Goal: Task Accomplishment & Management: Use online tool/utility

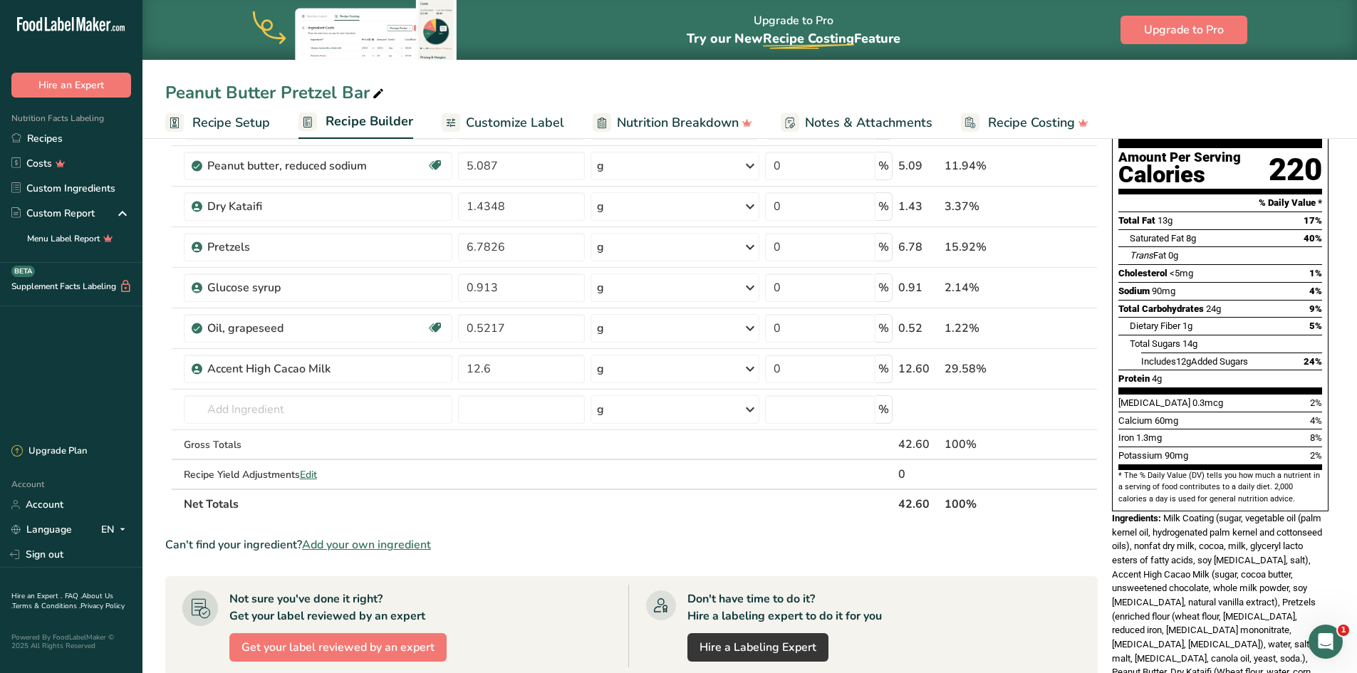
scroll to position [143, 0]
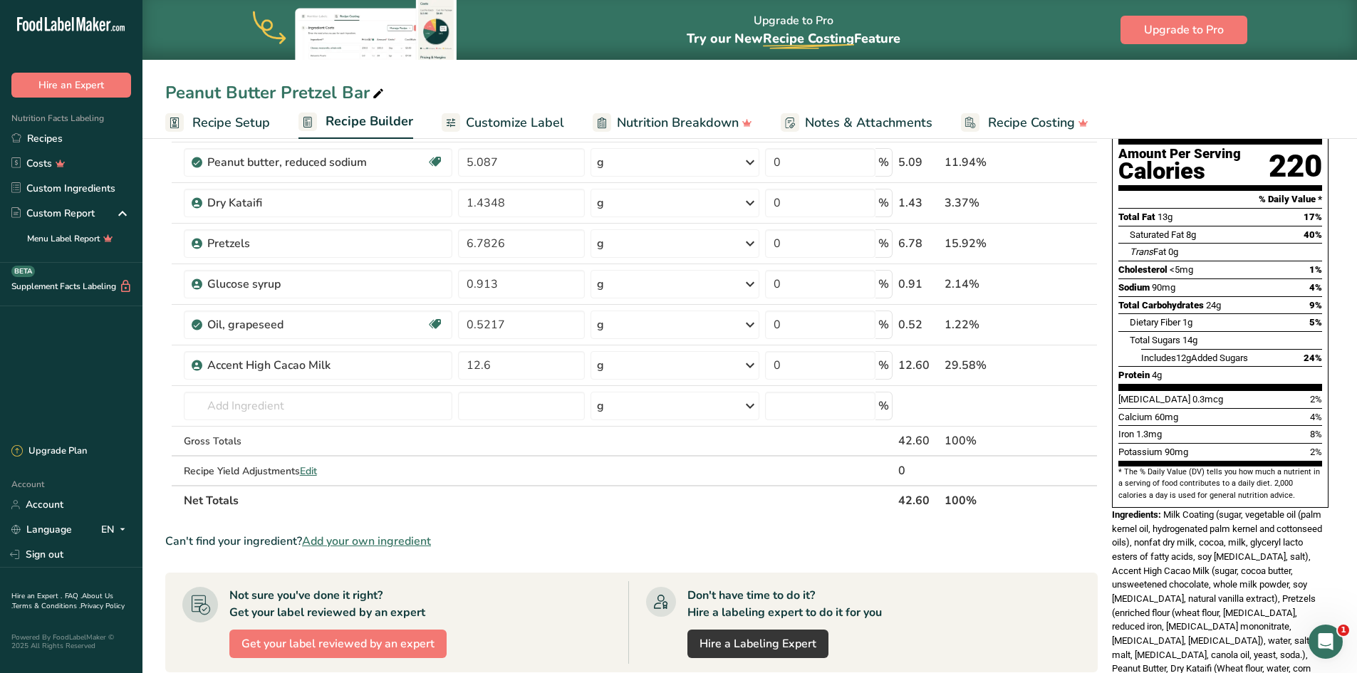
drag, startPoint x: 410, startPoint y: 542, endPoint x: 415, endPoint y: 534, distance: 9.3
click at [410, 416] on span "Add your own ingredient" at bounding box center [366, 541] width 129 height 17
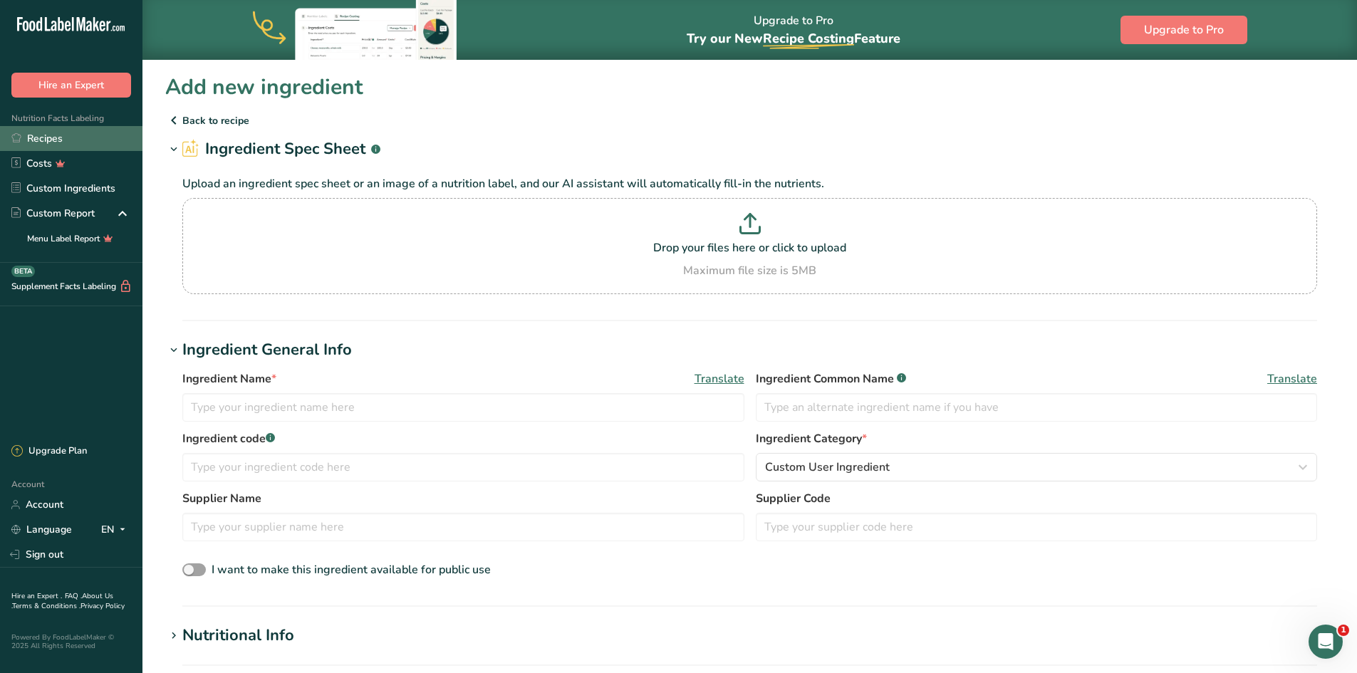
drag, startPoint x: 64, startPoint y: 143, endPoint x: 83, endPoint y: 143, distance: 19.3
click at [64, 143] on link "Recipes" at bounding box center [71, 138] width 143 height 25
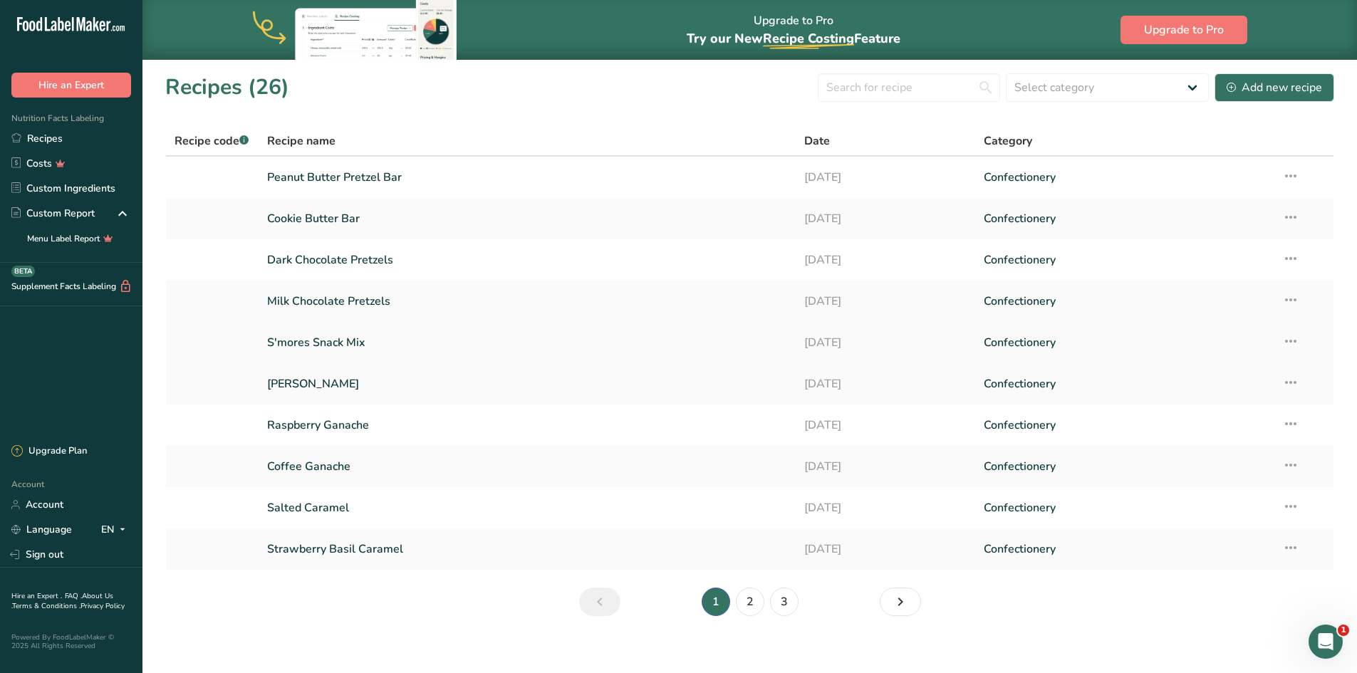
click at [311, 343] on link "S'mores Snack Mix" at bounding box center [527, 343] width 521 height 30
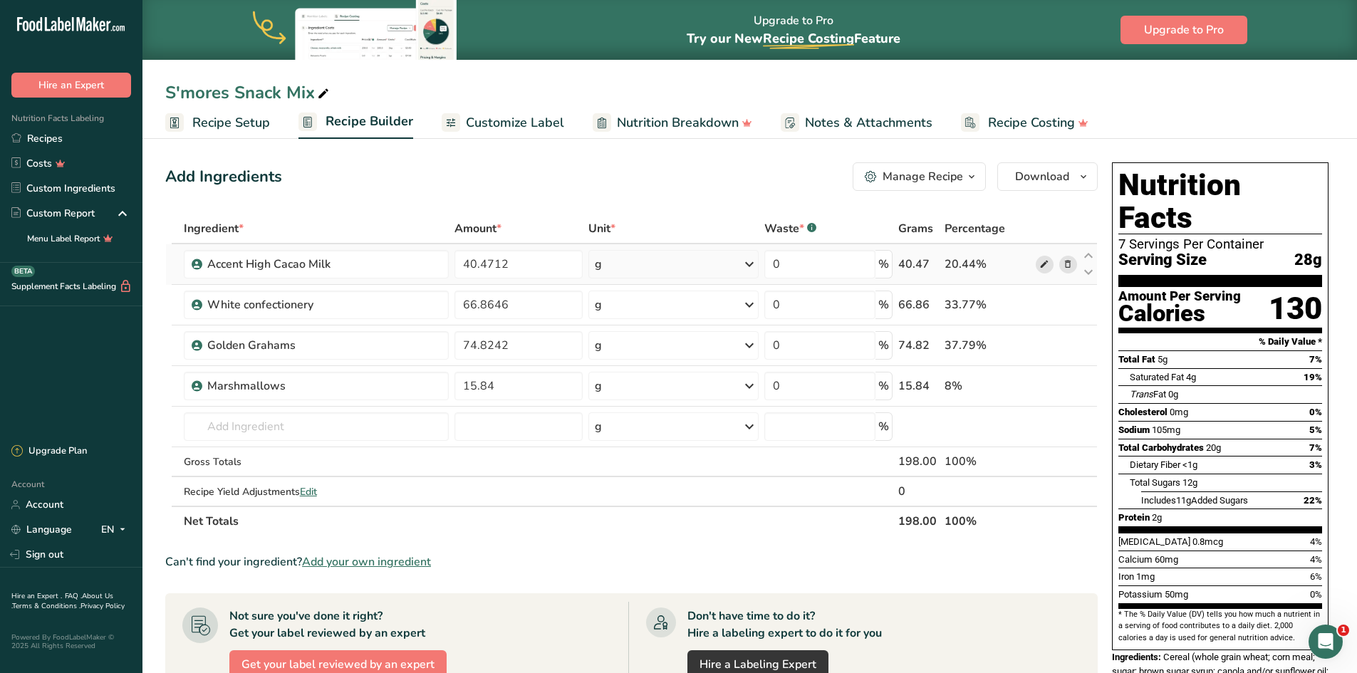
click at [962, 264] on icon at bounding box center [1045, 264] width 10 height 15
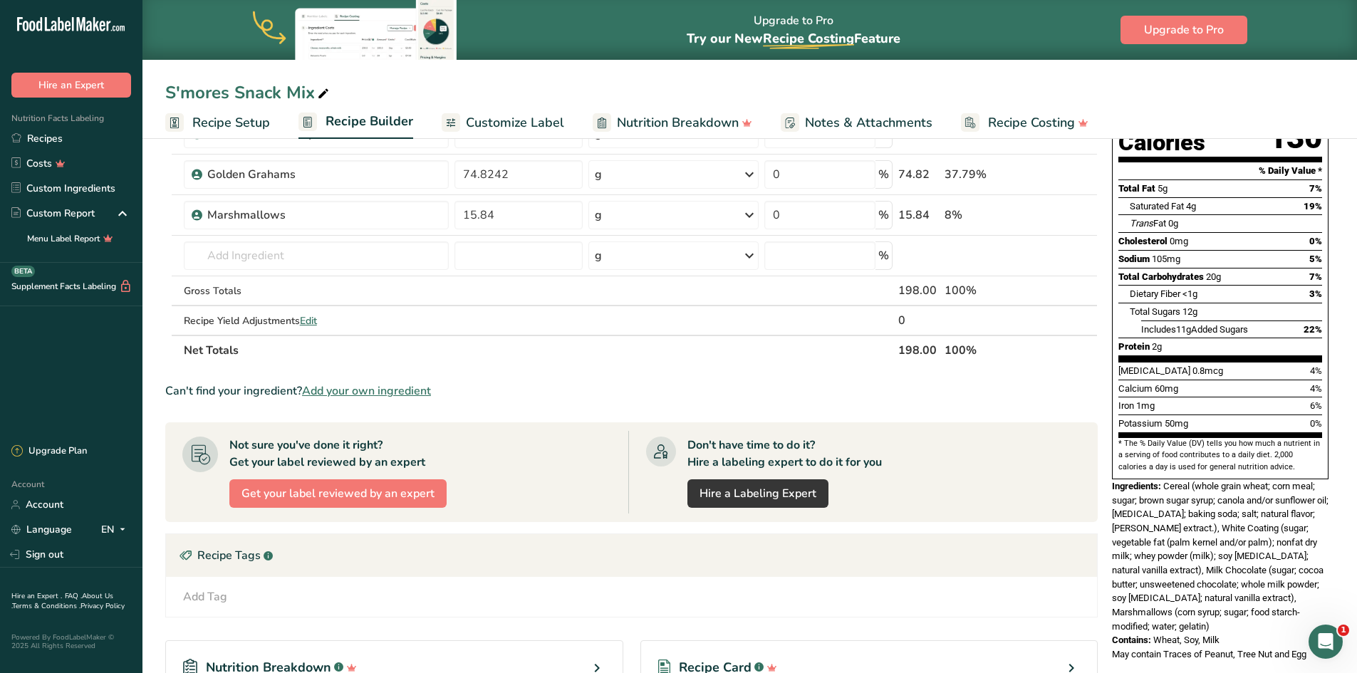
scroll to position [285, 0]
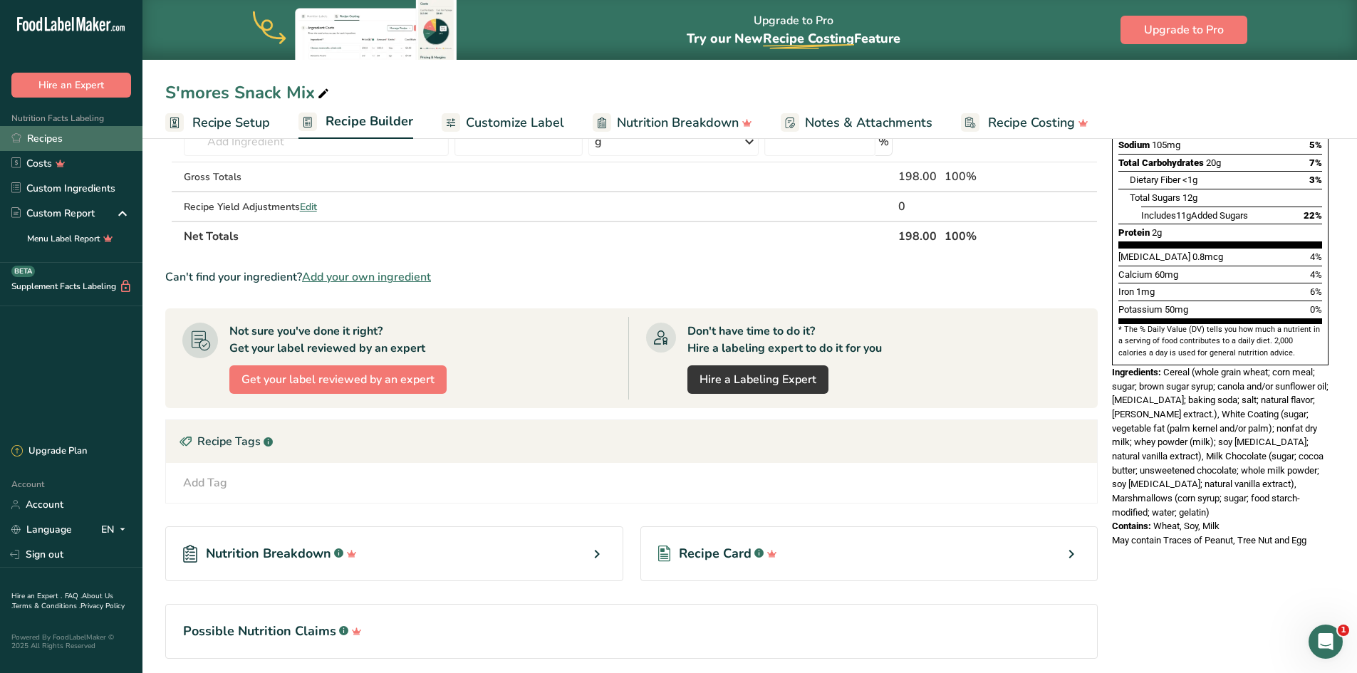
click at [37, 136] on link "Recipes" at bounding box center [71, 138] width 143 height 25
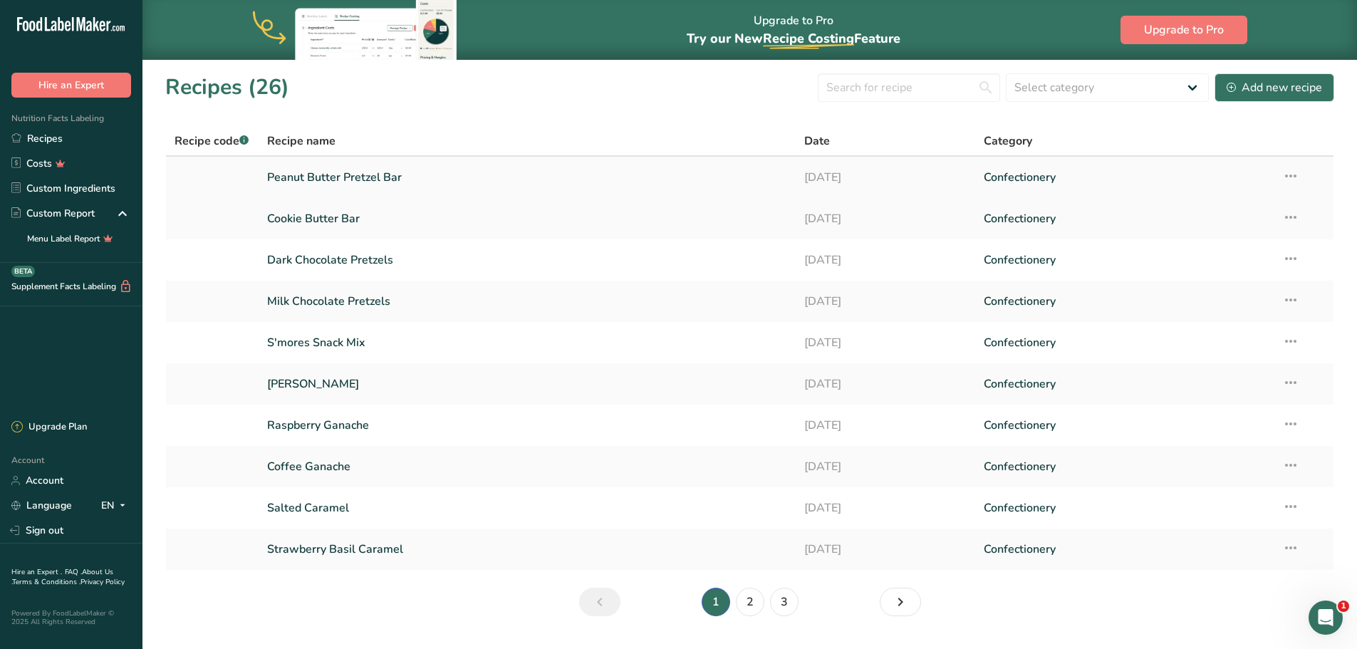
click at [381, 182] on link "Peanut Butter Pretzel Bar" at bounding box center [527, 177] width 521 height 30
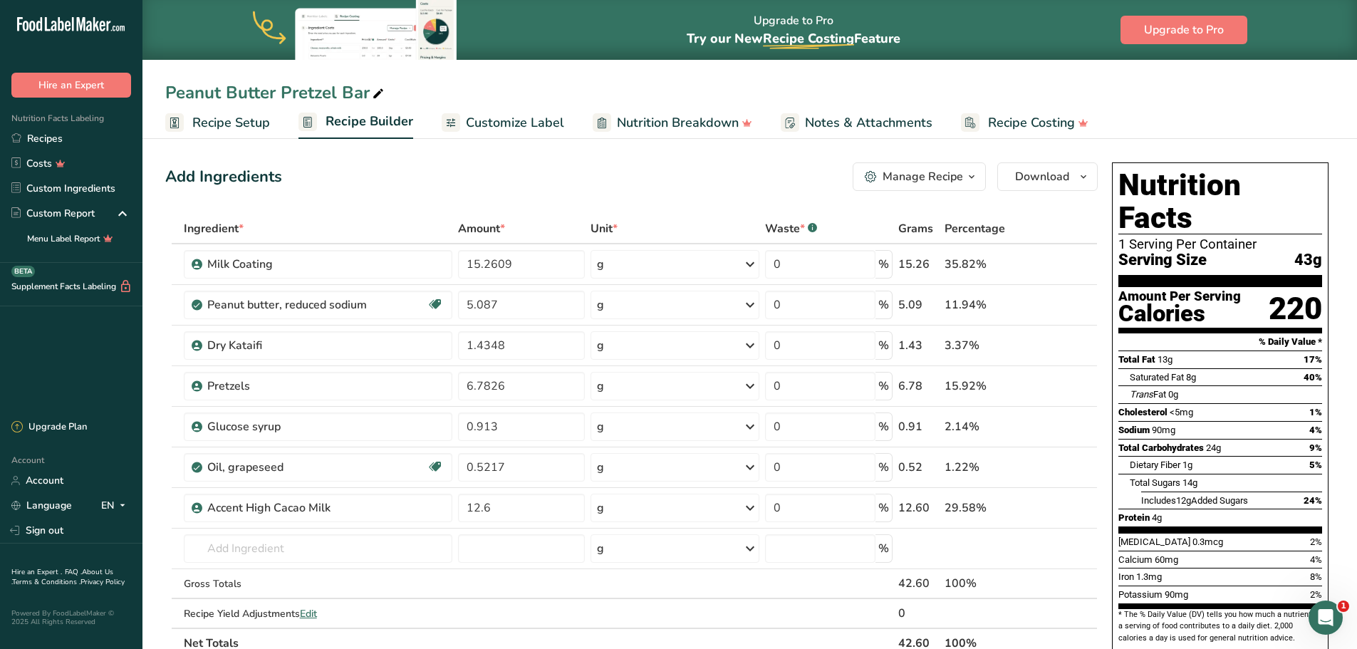
click at [517, 124] on span "Customize Label" at bounding box center [515, 122] width 98 height 19
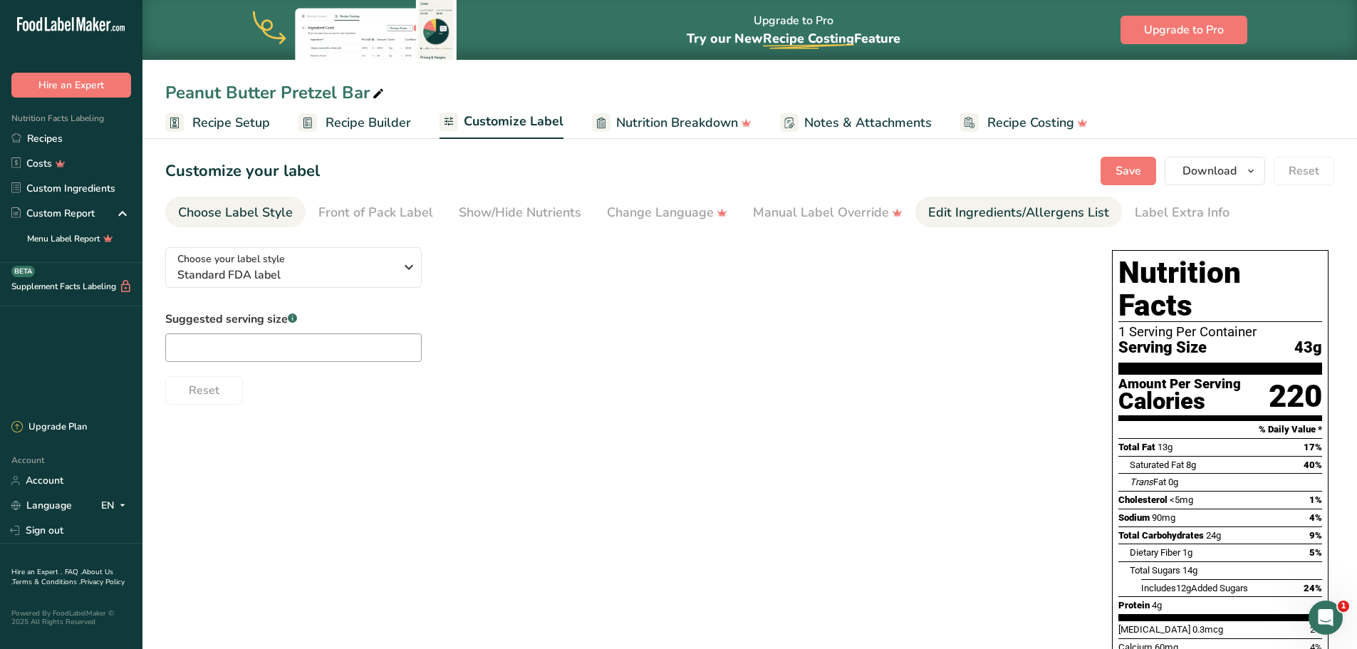
click at [943, 217] on div "Edit Ingredients/Allergens List" at bounding box center [1019, 212] width 181 height 19
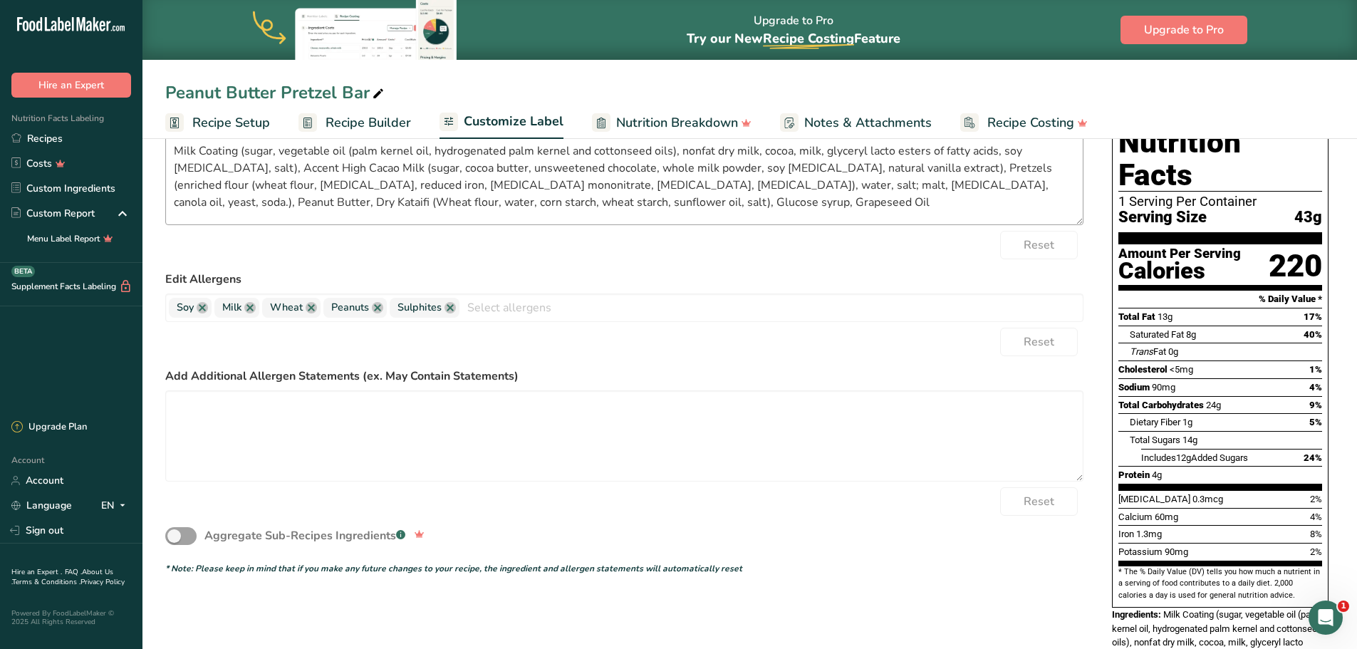
scroll to position [143, 0]
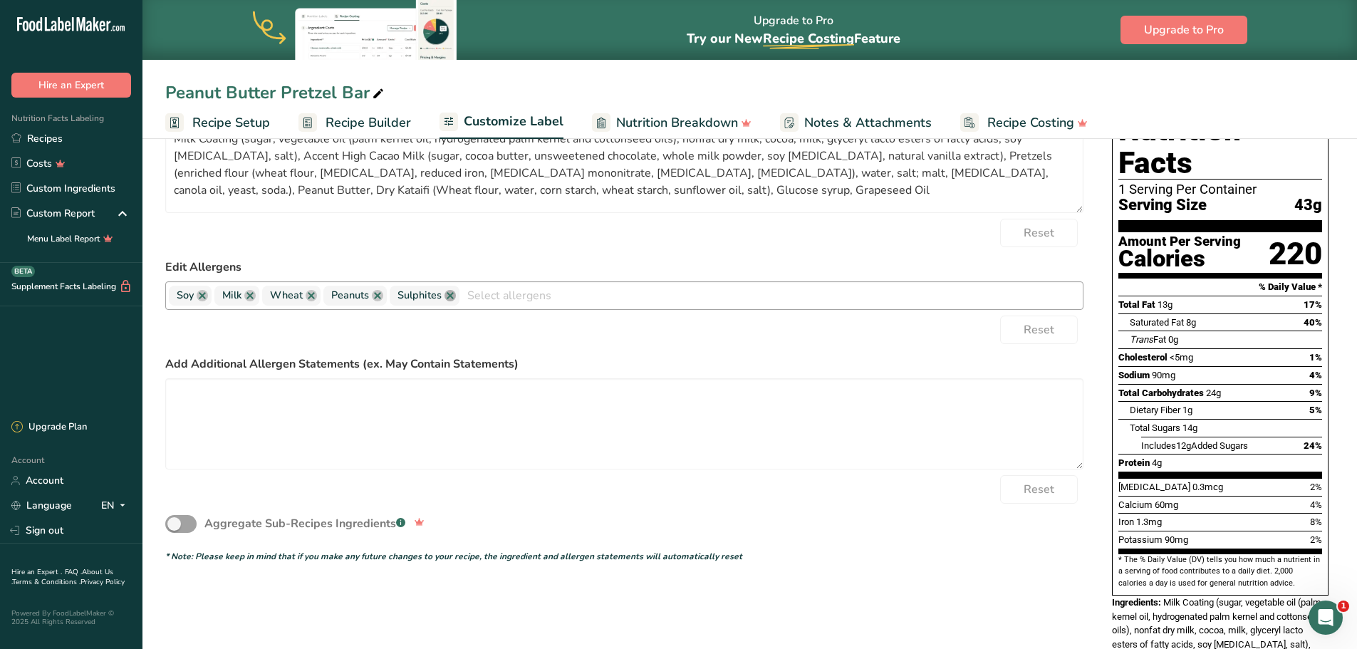
click at [451, 298] on link at bounding box center [450, 295] width 11 height 11
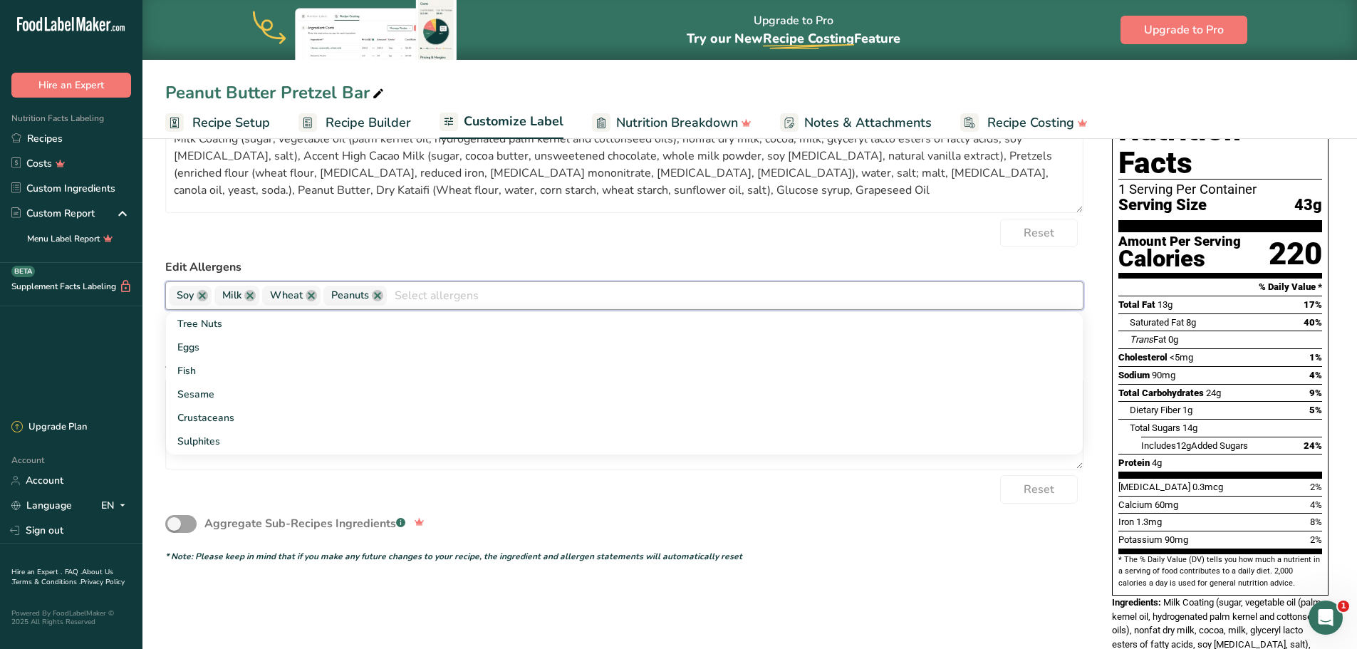
click at [591, 236] on div "Reset" at bounding box center [624, 233] width 919 height 29
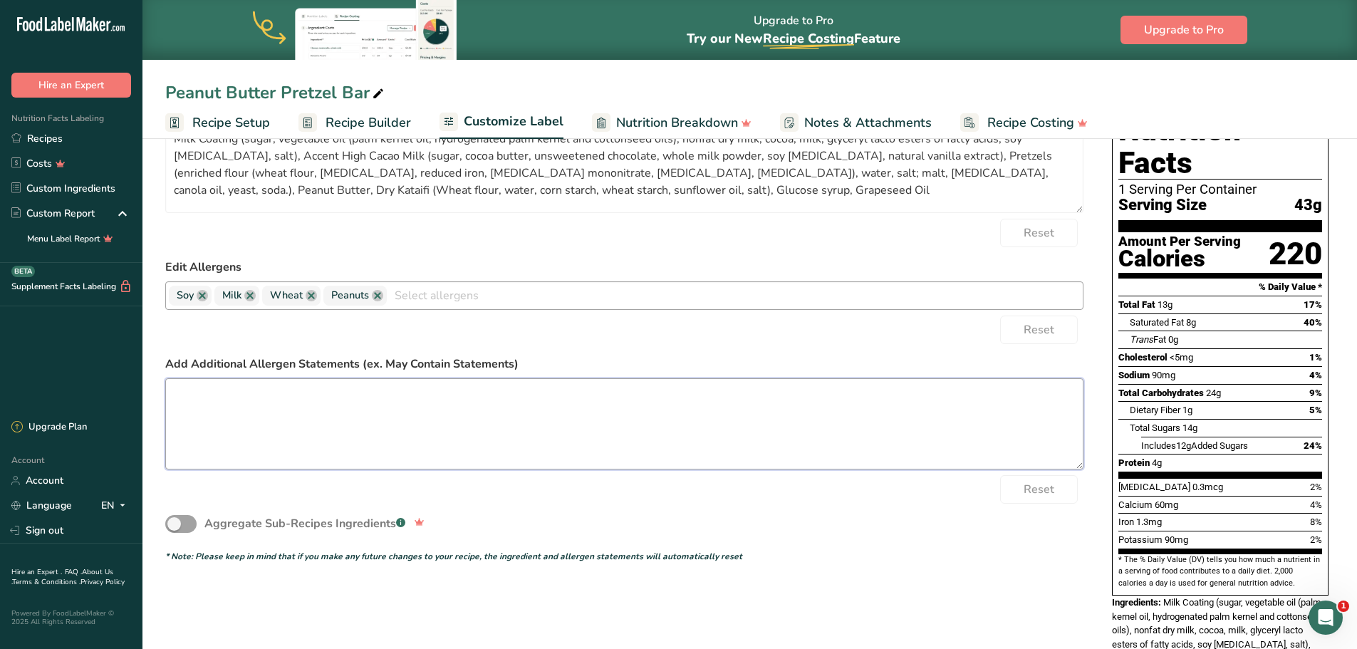
click at [331, 405] on textarea at bounding box center [624, 423] width 919 height 91
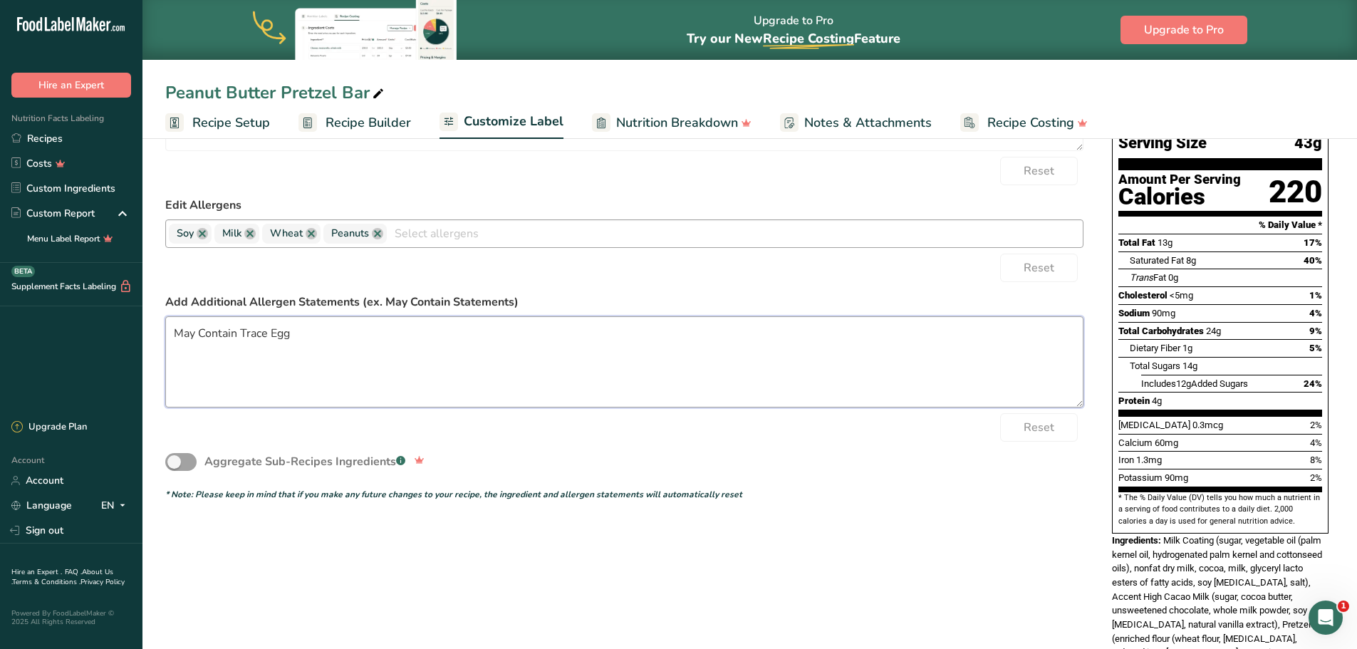
scroll to position [133, 0]
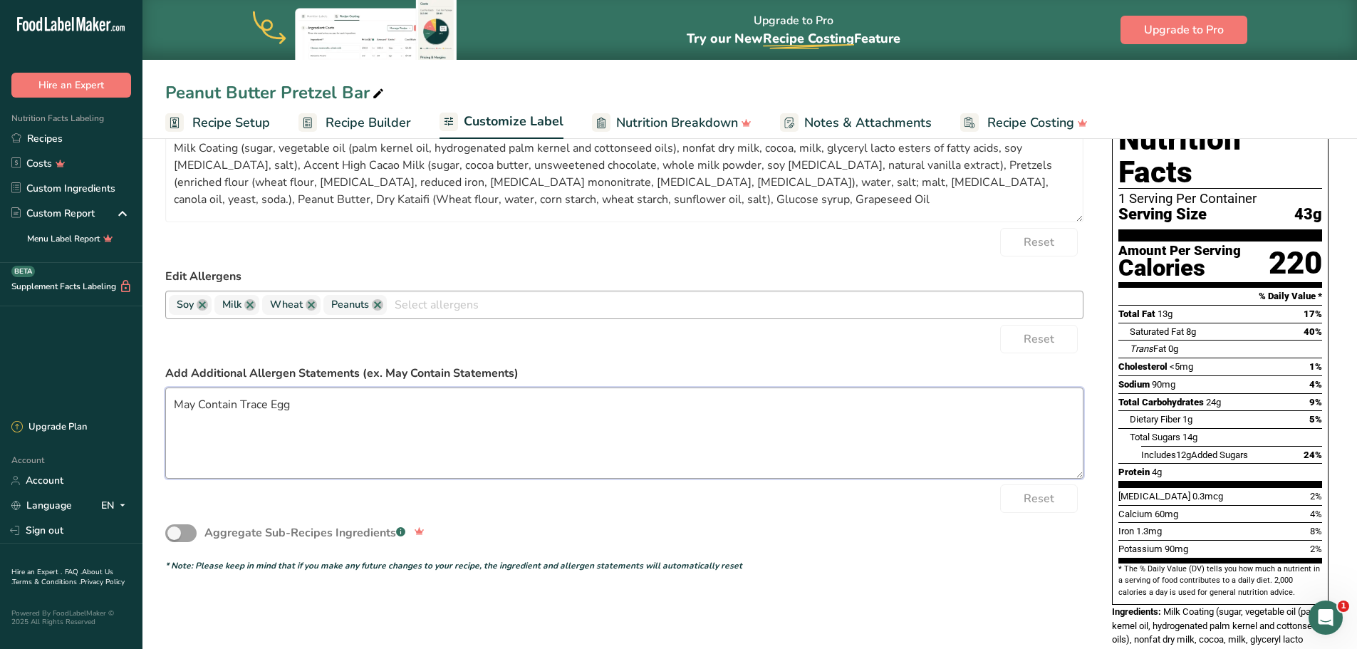
click at [271, 403] on textarea "May Contain Trace Egg" at bounding box center [624, 433] width 919 height 91
type textarea "May Contain Trace Tree Nut and Egg"
click at [814, 416] on div "Aggregate Sub-Recipes Ingredients .a-a{fill:#347362;}.b-a{fill:#fff;}" at bounding box center [624, 533] width 919 height 41
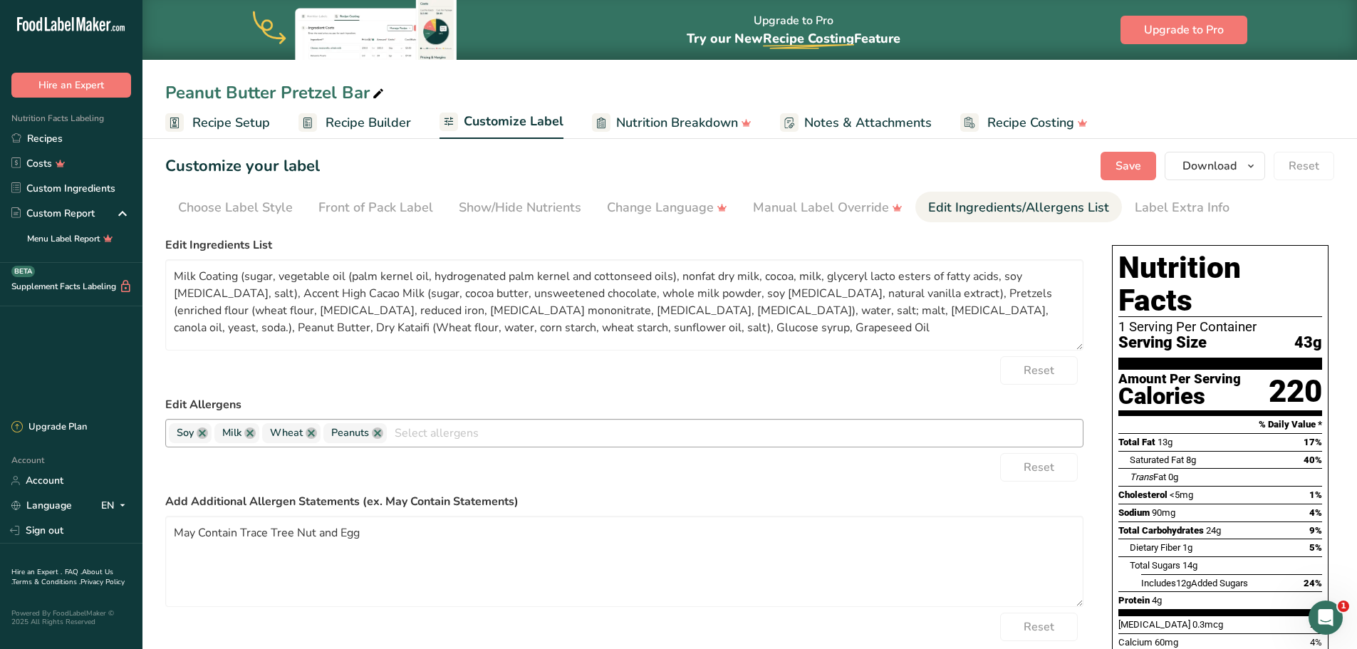
scroll to position [0, 0]
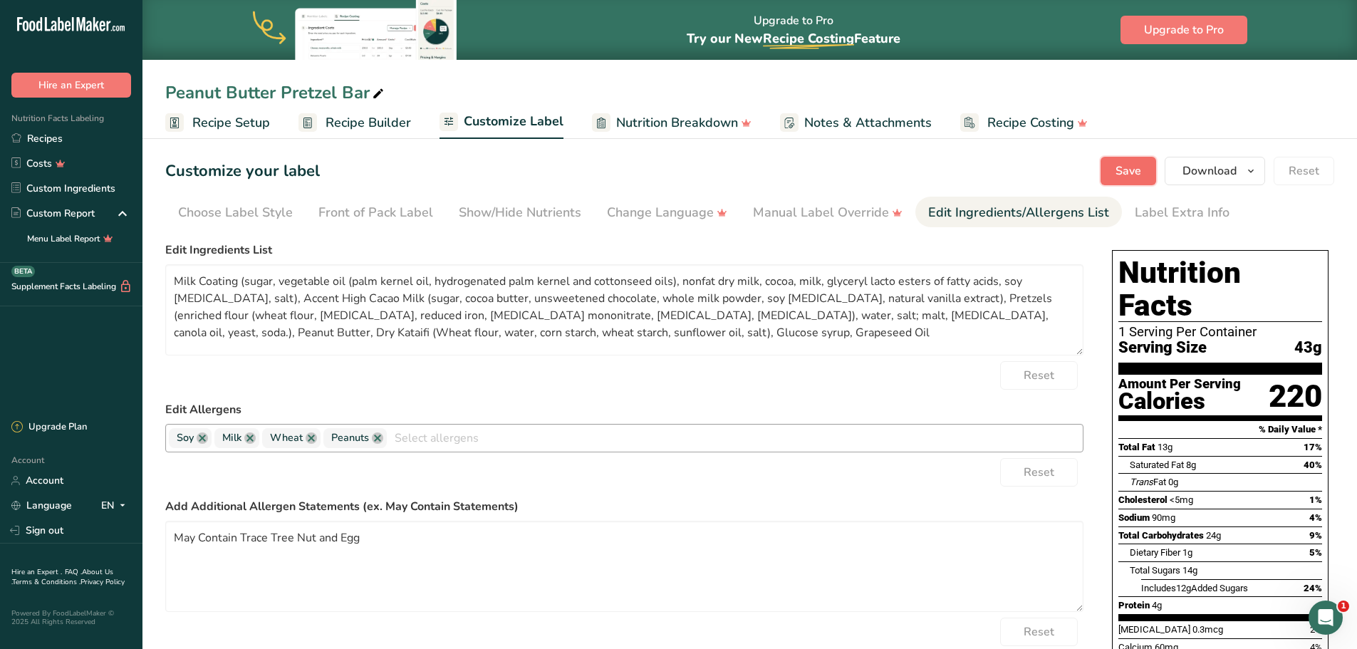
click at [962, 175] on span "Save" at bounding box center [1129, 170] width 26 height 17
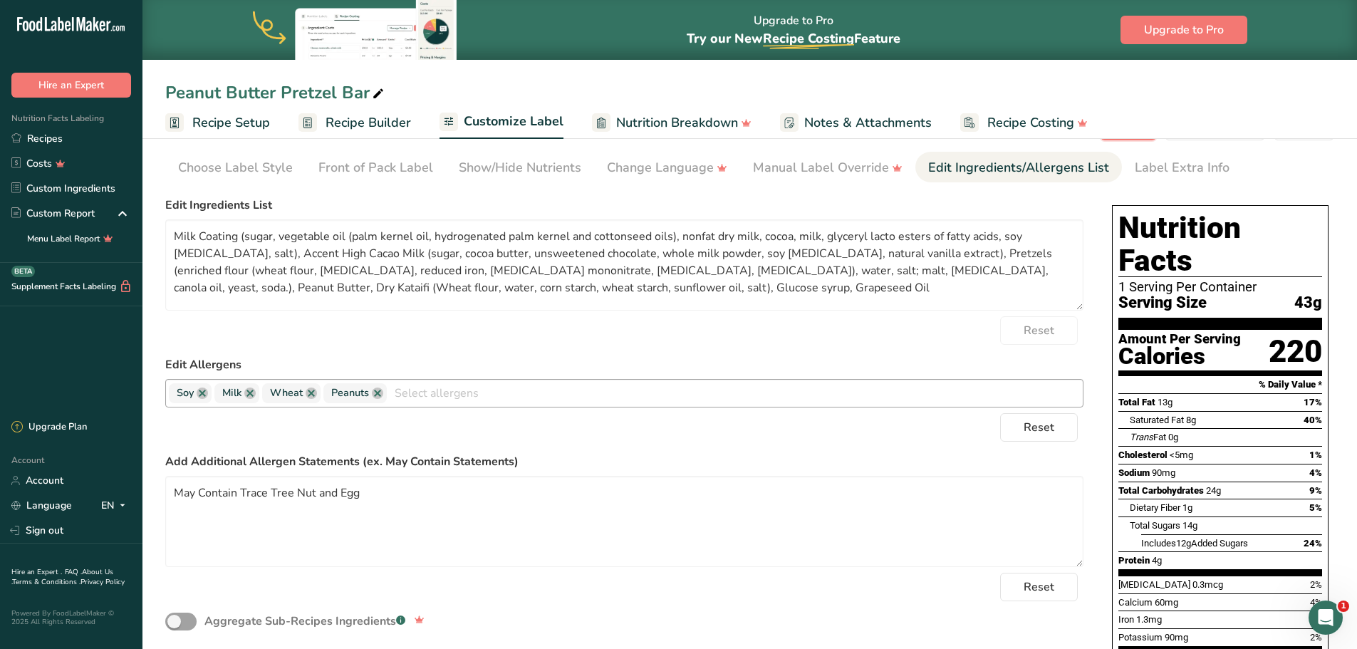
scroll to position [5, 0]
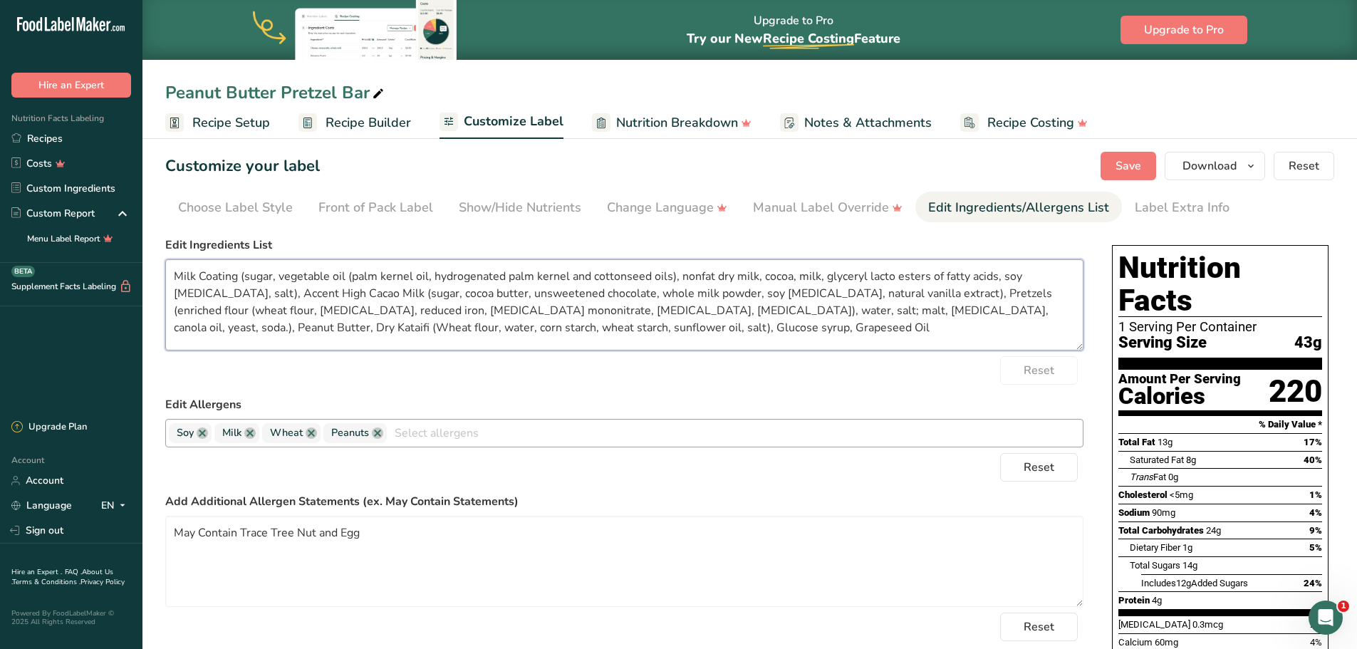
click at [301, 291] on textarea "Milk Coating (sugar, vegetable oil (palm kernel oil, hydrogenated palm kernel a…" at bounding box center [624, 304] width 919 height 91
type textarea "Milk Coating (sugar, vegetable oil (palm kernel oil, hydrogenated palm kernel a…"
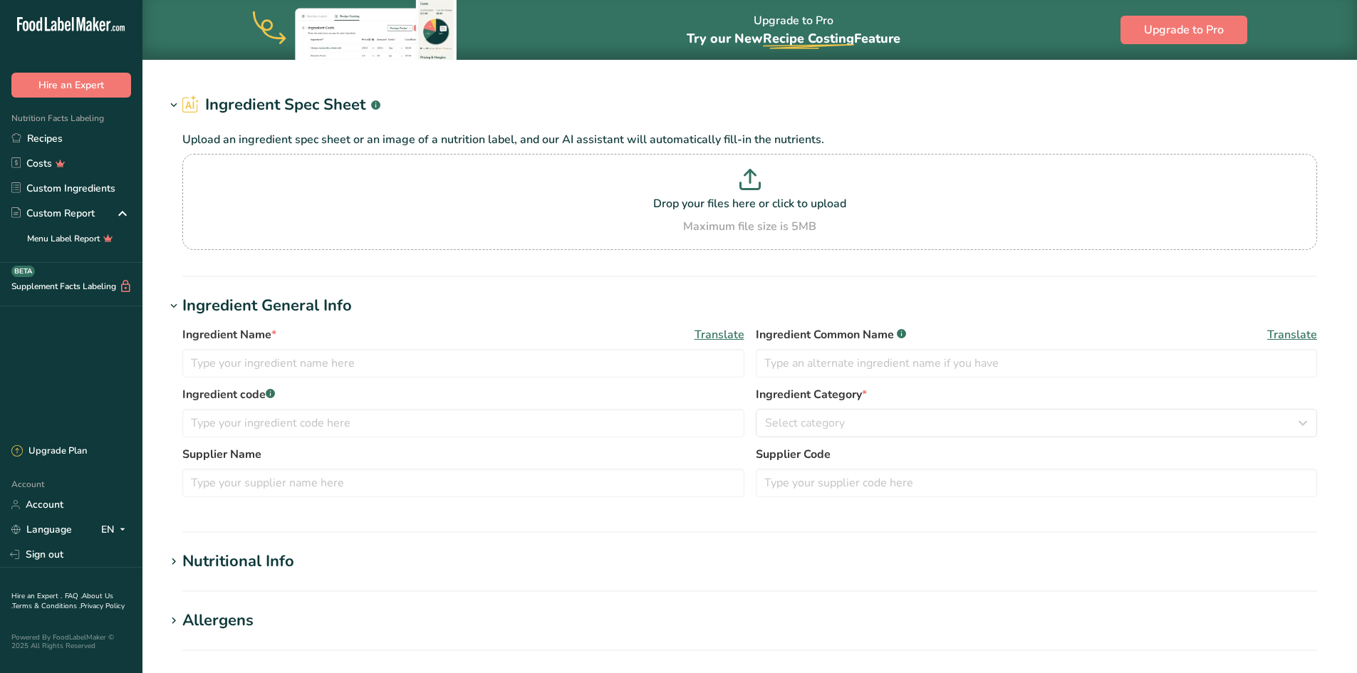
type input "Accent High Cacao Milk"
type input "[PERSON_NAME] USA LLC"
type input "CHM-EZ-0086301-050"
type input "100"
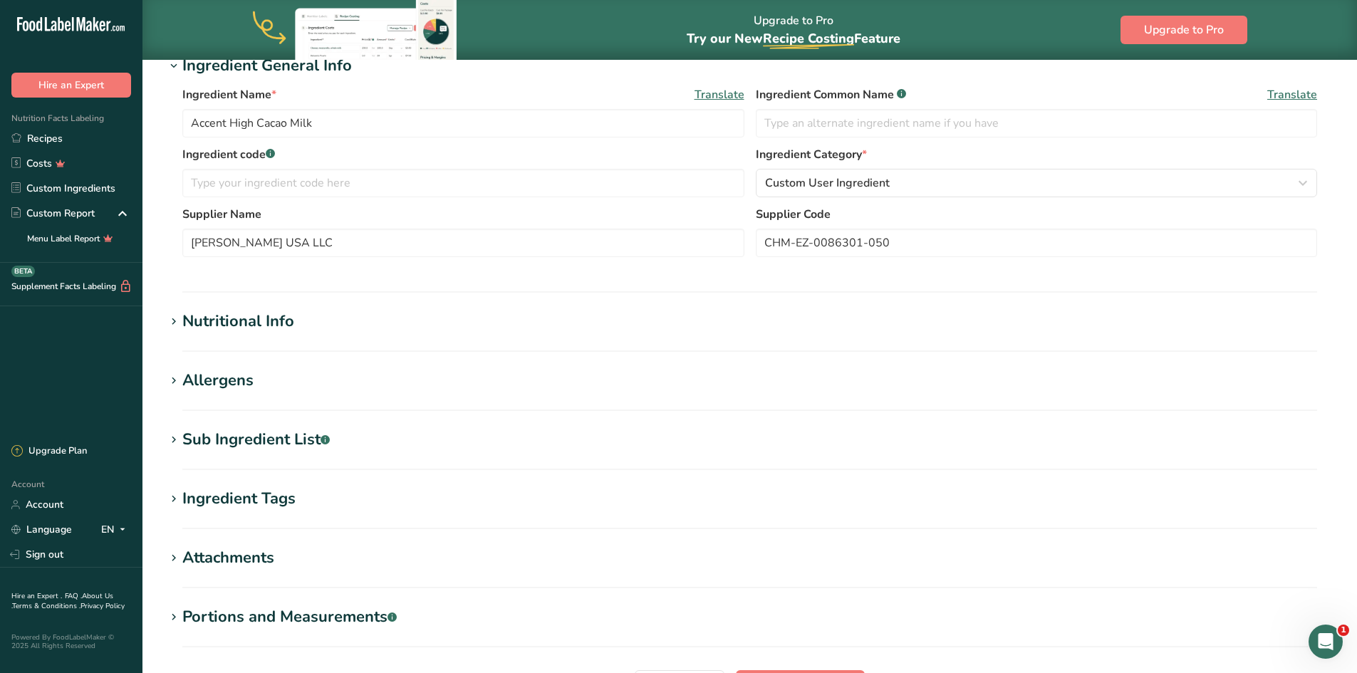
scroll to position [285, 0]
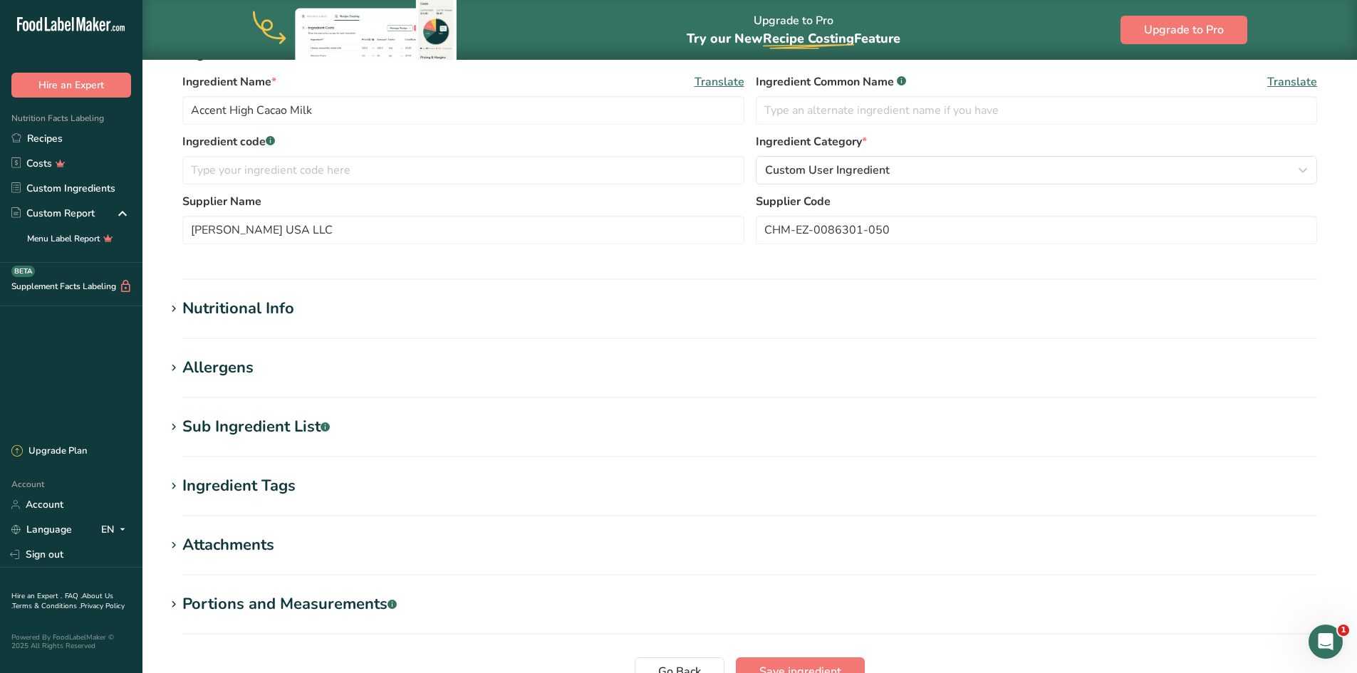
click at [180, 305] on icon at bounding box center [173, 309] width 13 height 20
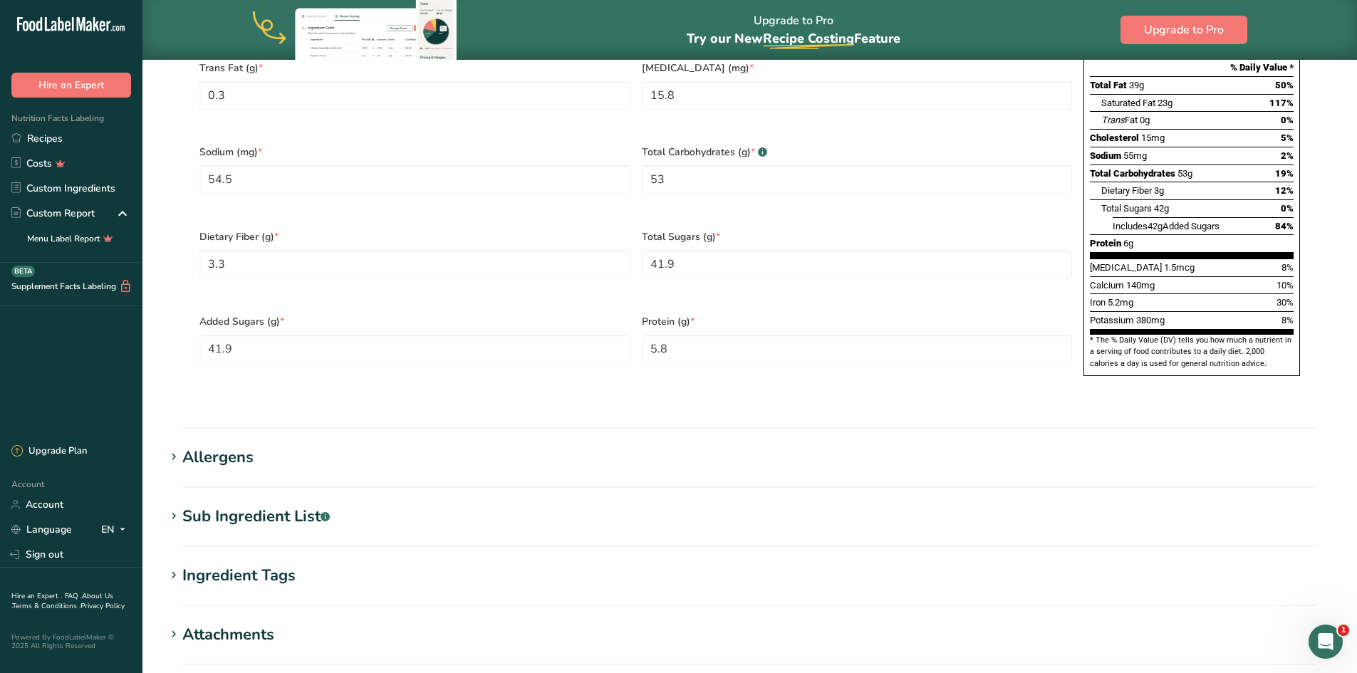
scroll to position [998, 0]
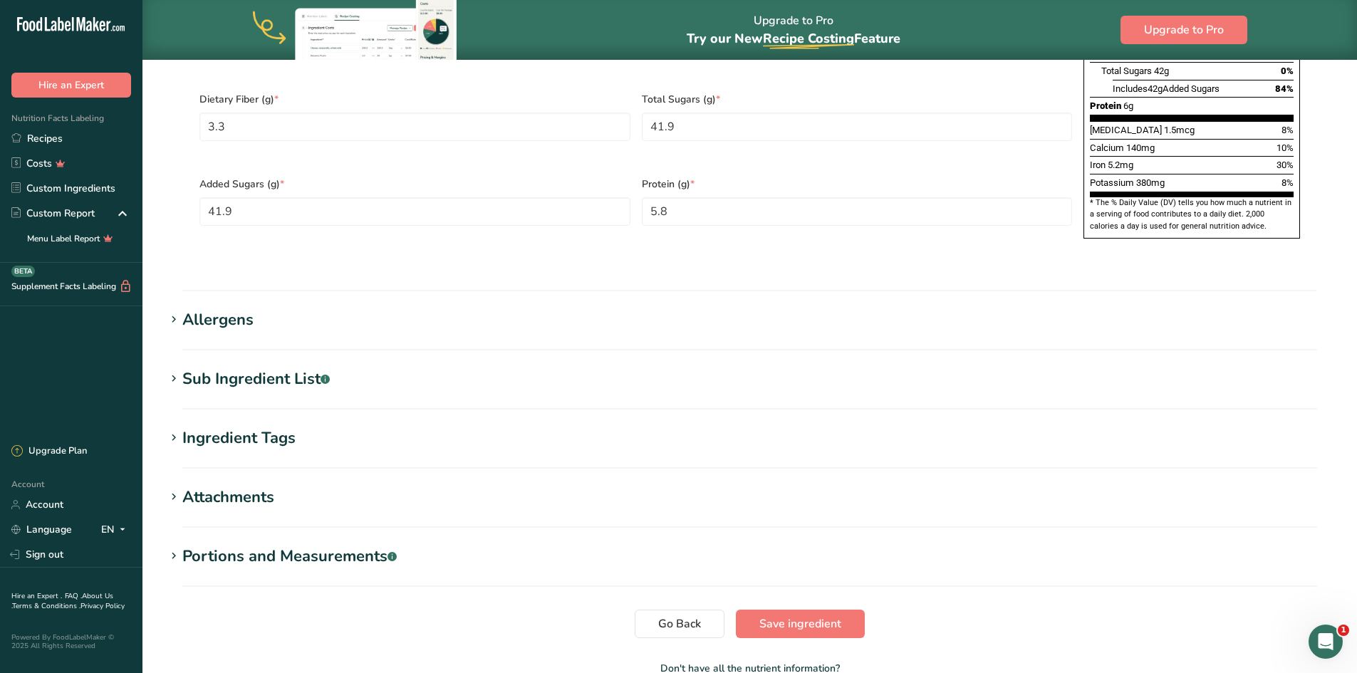
click at [177, 310] on icon at bounding box center [173, 320] width 13 height 20
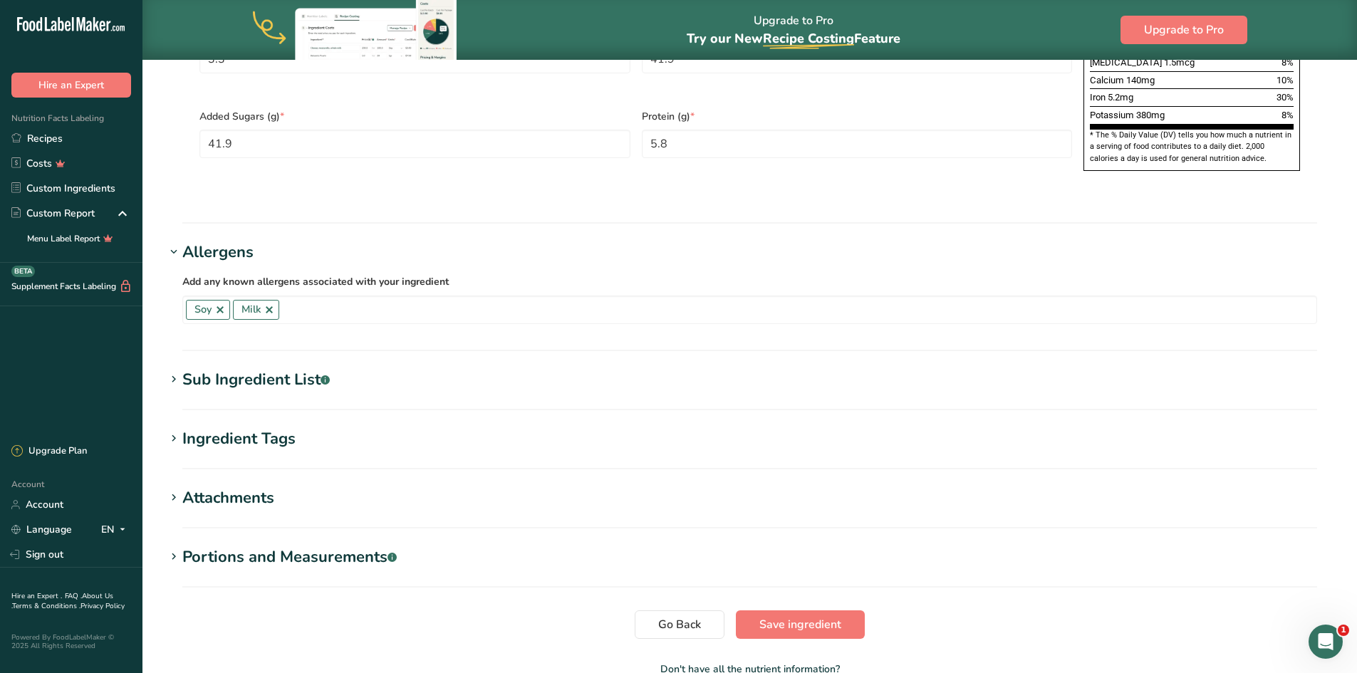
scroll to position [1069, 0]
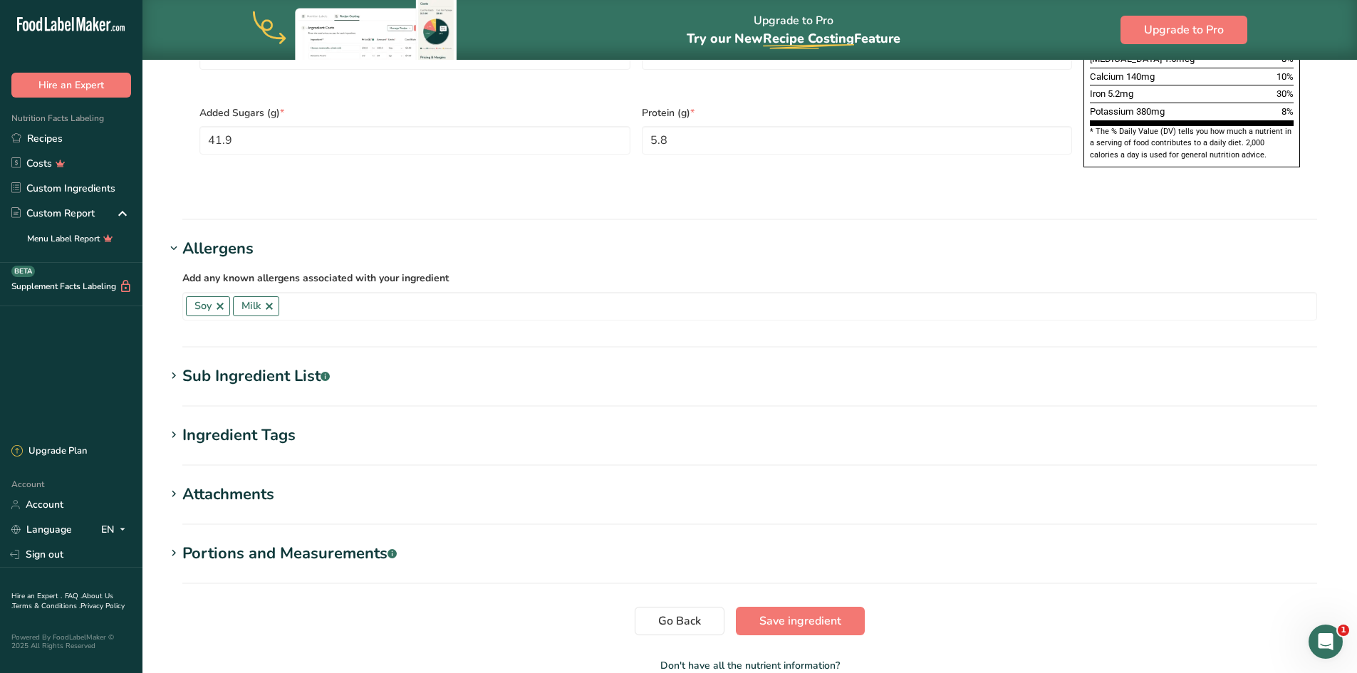
click at [173, 366] on icon at bounding box center [173, 376] width 13 height 20
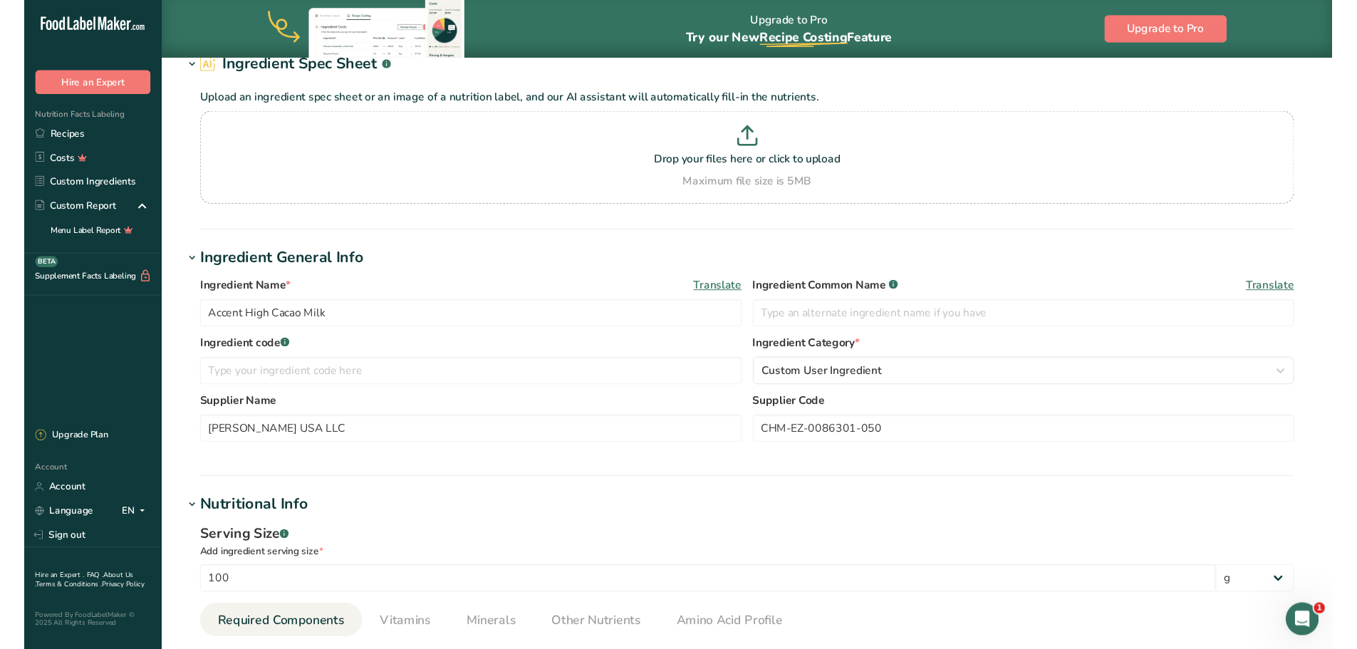
scroll to position [0, 0]
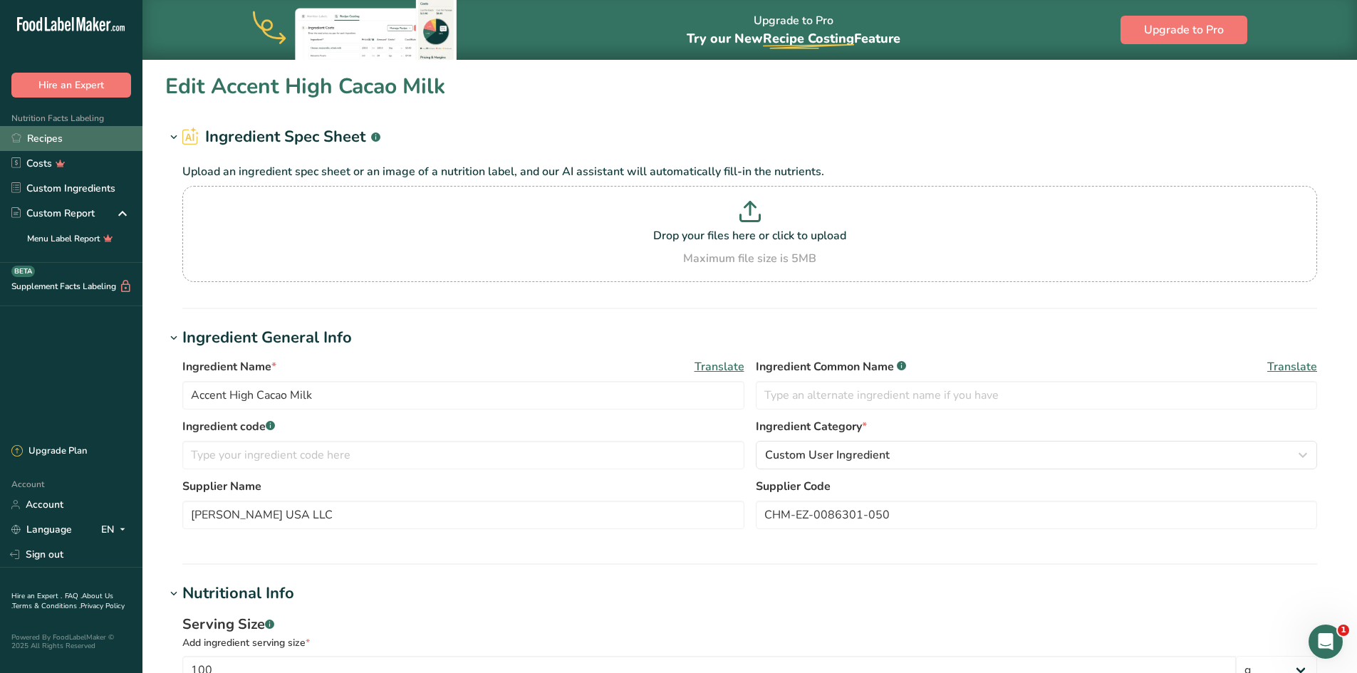
click at [61, 140] on link "Recipes" at bounding box center [71, 138] width 143 height 25
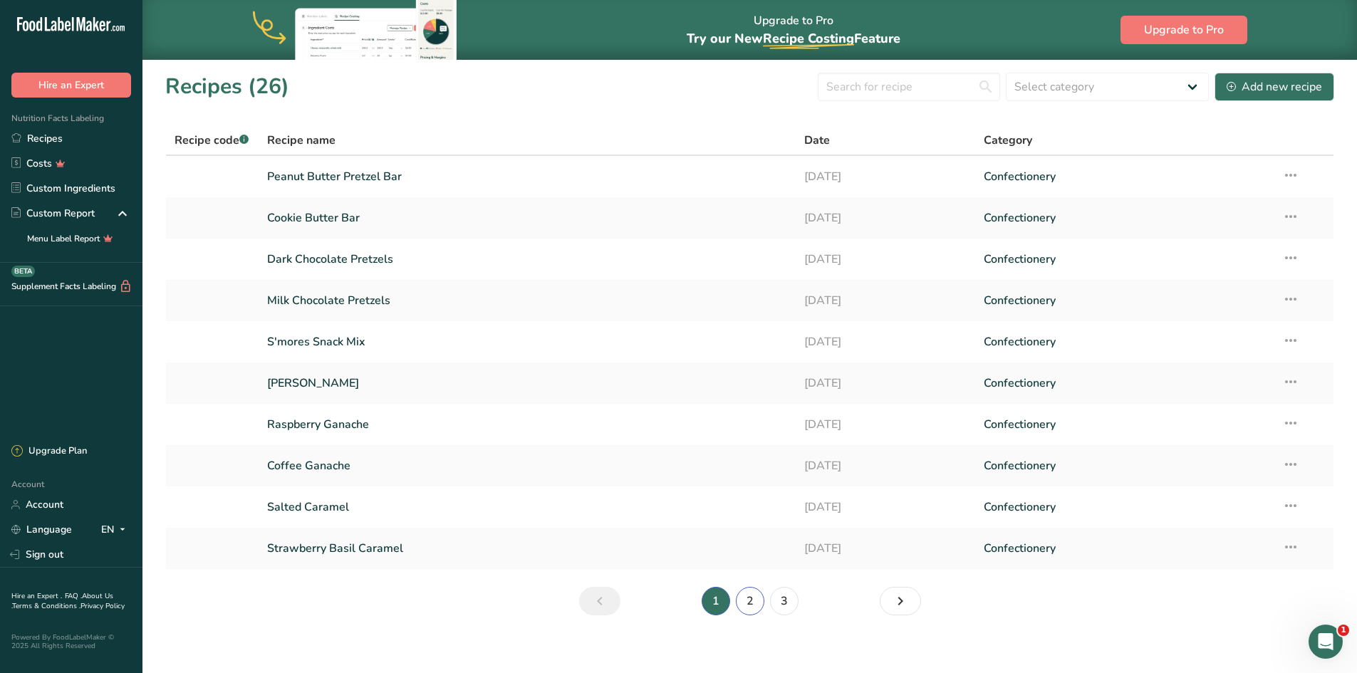
click at [753, 598] on link "2" at bounding box center [750, 601] width 29 height 29
click at [713, 608] on link "1" at bounding box center [716, 601] width 29 height 29
click at [790, 600] on link "3" at bounding box center [784, 601] width 29 height 29
